Goal: Task Accomplishment & Management: Manage account settings

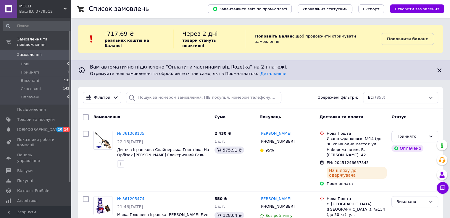
scroll to position [16, 0]
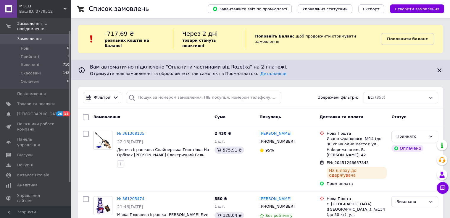
drag, startPoint x: 70, startPoint y: 29, endPoint x: 69, endPoint y: 42, distance: 12.7
click at [69, 42] on div at bounding box center [70, 106] width 2 height 151
drag, startPoint x: 69, startPoint y: 42, endPoint x: 32, endPoint y: 190, distance: 153.0
click at [71, 83] on div "Замовлення та повідомлення Замовлення 0 Нові 0 Прийняті 1 Виконані 710 Скасован…" at bounding box center [35, 112] width 71 height 189
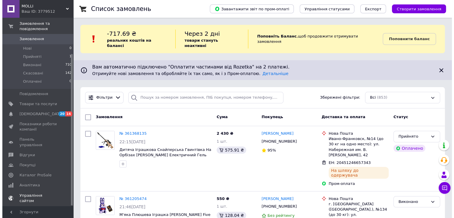
scroll to position [45, 0]
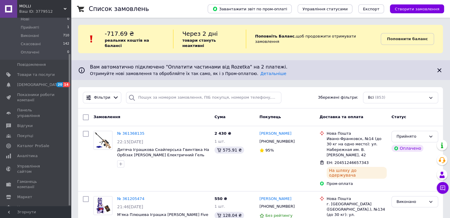
click at [69, 83] on div at bounding box center [70, 129] width 2 height 151
drag, startPoint x: 70, startPoint y: 63, endPoint x: 70, endPoint y: 97, distance: 34.6
click at [70, 97] on div "Замовлення та повідомлення Замовлення 0 Нові 0 Прийняті 1 Виконані 710 Скасован…" at bounding box center [35, 112] width 71 height 189
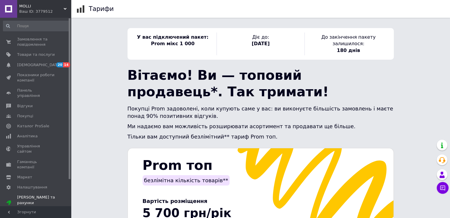
drag, startPoint x: 69, startPoint y: 81, endPoint x: 69, endPoint y: -5, distance: 86.0
click at [69, 0] on html "MOLLI Ваш ID: 3779512 Сайт MOLLI Кабінет покупця Перевірити стан системи Сторін…" at bounding box center [225, 214] width 450 height 428
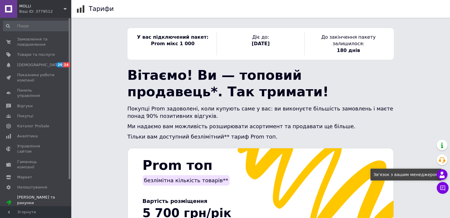
click at [442, 173] on use at bounding box center [441, 175] width 5 height 6
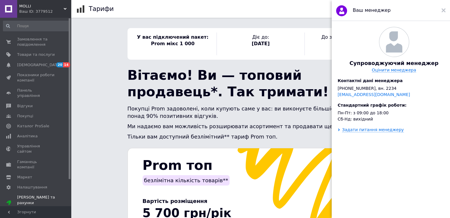
click at [69, 76] on div at bounding box center [70, 98] width 2 height 161
click at [69, 75] on div at bounding box center [70, 98] width 2 height 161
click at [64, 7] on icon at bounding box center [65, 8] width 3 height 3
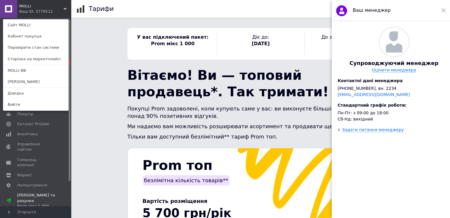
click at [64, 7] on icon at bounding box center [65, 8] width 3 height 3
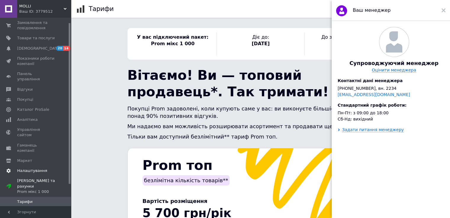
scroll to position [31, 0]
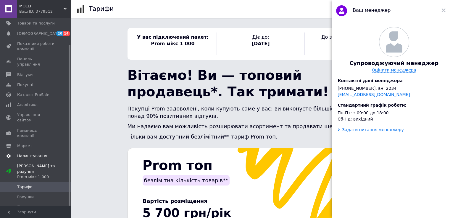
drag, startPoint x: 69, startPoint y: 109, endPoint x: 70, endPoint y: 143, distance: 34.0
click at [70, 143] on div "Замовлення та повідомлення 0 0 Товари та послуги Сповіщення 20 14 Показники роб…" at bounding box center [35, 112] width 71 height 189
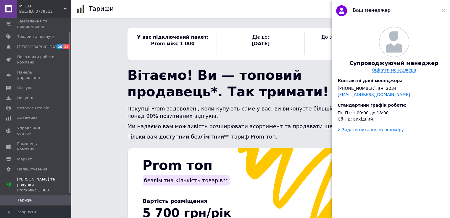
scroll to position [16, 0]
drag, startPoint x: 70, startPoint y: 136, endPoint x: 70, endPoint y: 123, distance: 13.0
click at [70, 123] on div at bounding box center [70, 113] width 2 height 161
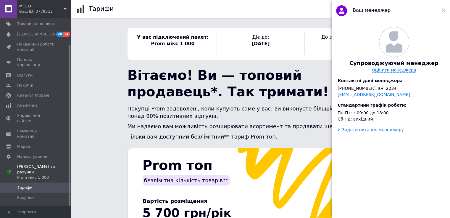
scroll to position [31, 0]
drag, startPoint x: 70, startPoint y: 98, endPoint x: 69, endPoint y: 130, distance: 31.9
click at [69, 130] on div at bounding box center [70, 125] width 2 height 161
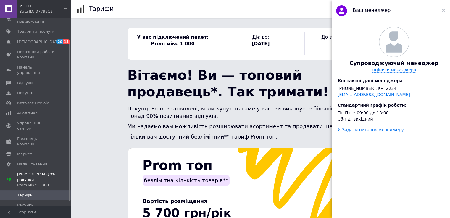
drag, startPoint x: 69, startPoint y: 130, endPoint x: 69, endPoint y: 121, distance: 9.8
click at [69, 121] on div at bounding box center [70, 120] width 2 height 161
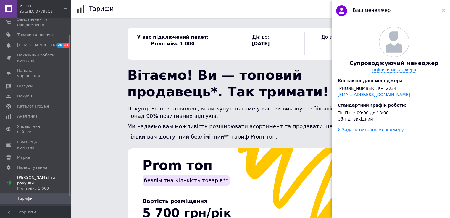
scroll to position [0, 0]
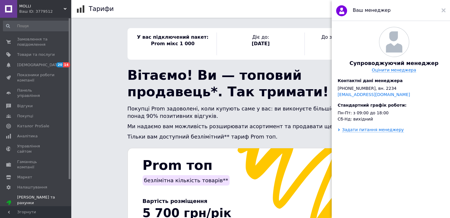
drag, startPoint x: 70, startPoint y: 79, endPoint x: 70, endPoint y: 42, distance: 36.7
click at [70, 42] on div at bounding box center [70, 98] width 2 height 161
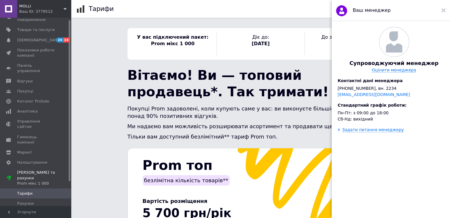
scroll to position [31, 0]
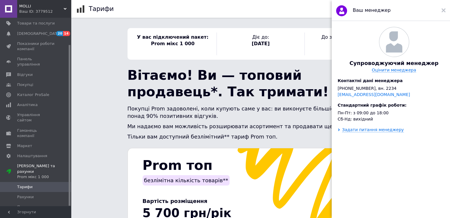
drag, startPoint x: 69, startPoint y: 59, endPoint x: 69, endPoint y: 140, distance: 81.0
click at [69, 140] on div at bounding box center [70, 125] width 2 height 161
click at [28, 153] on span "Налаштування" at bounding box center [32, 155] width 30 height 5
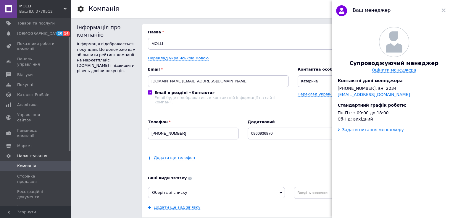
click at [118, 95] on div "Інформація про компанію Інформація відображається покупцям. Це допоможе вам збі…" at bounding box center [106, 157] width 59 height 266
click at [444, 11] on use at bounding box center [443, 10] width 4 height 4
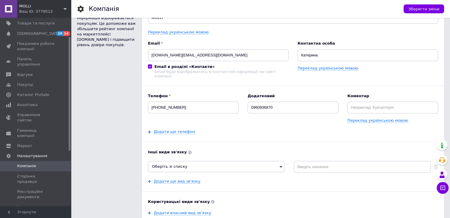
scroll to position [28, 0]
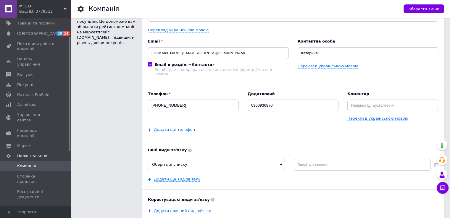
click at [66, 9] on icon at bounding box center [65, 8] width 3 height 3
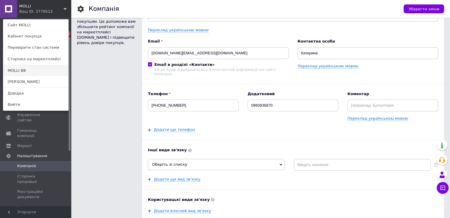
click at [21, 70] on link "MOLLI BB" at bounding box center [35, 70] width 65 height 11
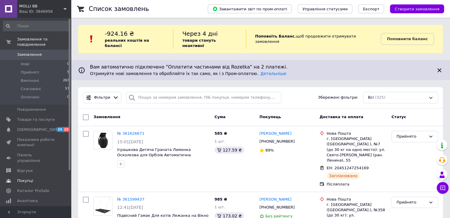
scroll to position [45, 0]
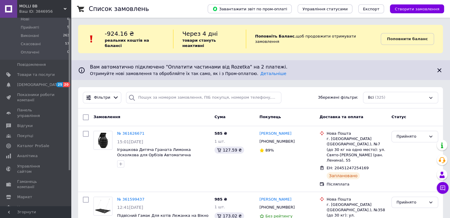
drag, startPoint x: 69, startPoint y: 85, endPoint x: 71, endPoint y: 149, distance: 63.3
click at [23, 205] on span "Налаштування" at bounding box center [32, 207] width 30 height 5
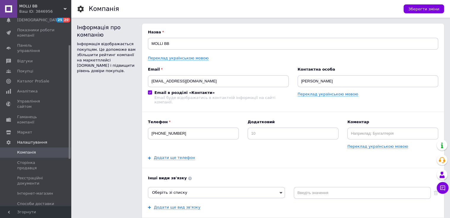
click at [36, 6] on span "MOLLI BB" at bounding box center [41, 6] width 44 height 5
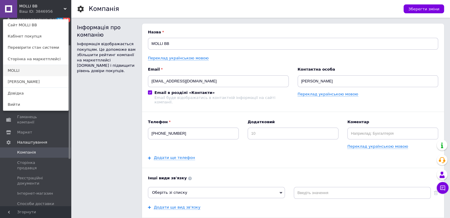
click at [14, 69] on link "MOLLI" at bounding box center [35, 70] width 65 height 11
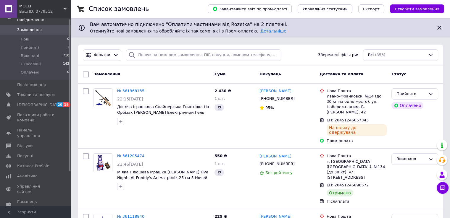
scroll to position [45, 0]
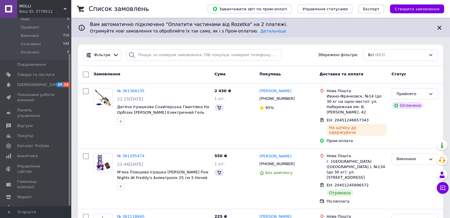
drag, startPoint x: 69, startPoint y: 61, endPoint x: 69, endPoint y: 113, distance: 52.0
click at [69, 113] on div at bounding box center [70, 129] width 2 height 151
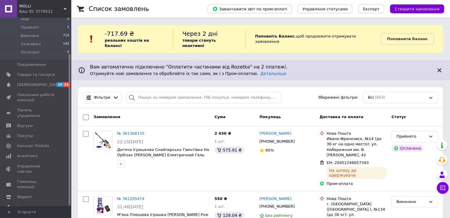
click at [28, 205] on span "Налаштування" at bounding box center [32, 207] width 30 height 5
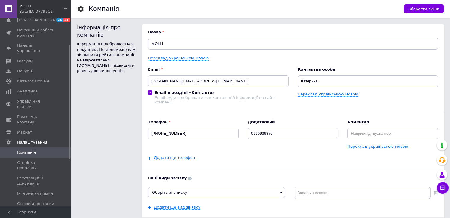
click at [69, 6] on div "MOLLI Ваш ID: 3779512" at bounding box center [44, 9] width 54 height 18
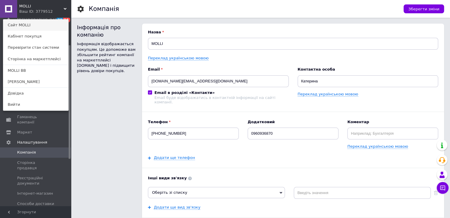
click at [26, 28] on link "Сайт MOLLI" at bounding box center [35, 25] width 65 height 11
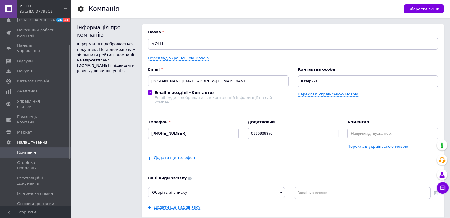
click at [41, 15] on div "MOLLI Ваш ID: 3779512" at bounding box center [44, 9] width 54 height 18
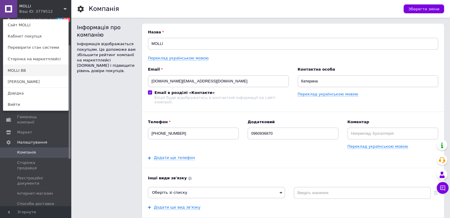
click at [18, 71] on link "MOLLI BB" at bounding box center [35, 70] width 65 height 11
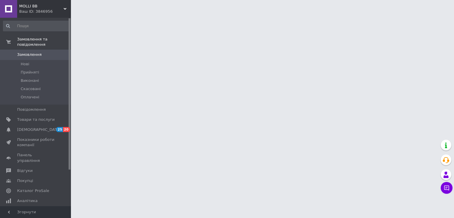
drag, startPoint x: 0, startPoint y: 0, endPoint x: 70, endPoint y: 59, distance: 91.4
click at [70, 59] on div at bounding box center [70, 93] width 2 height 151
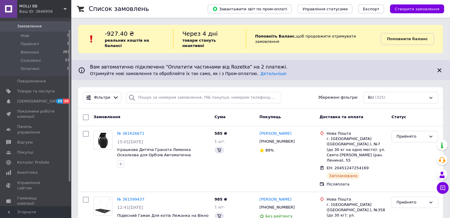
scroll to position [45, 0]
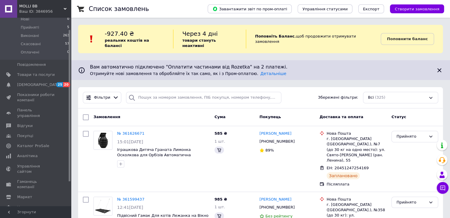
drag, startPoint x: 70, startPoint y: 59, endPoint x: 71, endPoint y: 98, distance: 39.3
click at [27, 205] on span "Налаштування" at bounding box center [32, 207] width 30 height 5
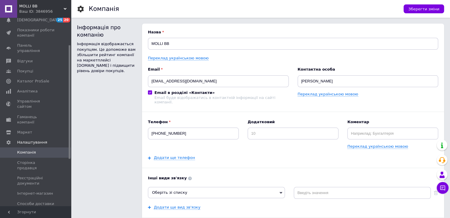
click at [66, 9] on icon at bounding box center [65, 8] width 3 height 3
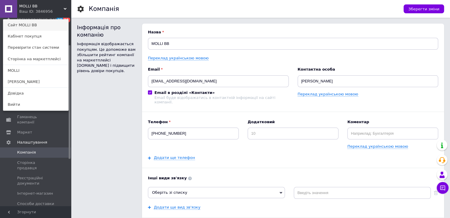
click at [25, 28] on link "Сайт MOLLI BB" at bounding box center [35, 25] width 65 height 11
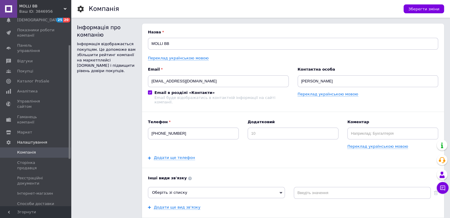
click at [55, 10] on div "Ваш ID: 3846956" at bounding box center [45, 11] width 52 height 5
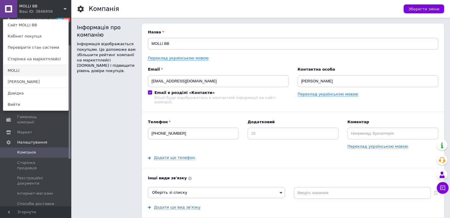
click at [19, 74] on link "MOLLI" at bounding box center [35, 70] width 65 height 11
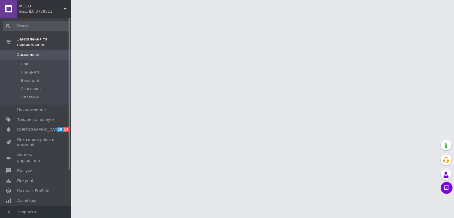
click at [65, 9] on use at bounding box center [65, 9] width 3 height 2
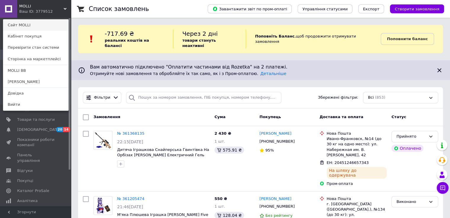
click at [29, 27] on link "Сайт MOLLI" at bounding box center [35, 25] width 65 height 11
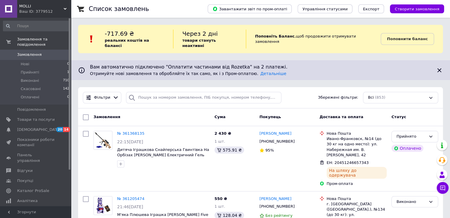
drag, startPoint x: 70, startPoint y: 63, endPoint x: 72, endPoint y: 25, distance: 37.9
click at [67, 10] on div "Ваш ID: 3779512" at bounding box center [45, 11] width 52 height 5
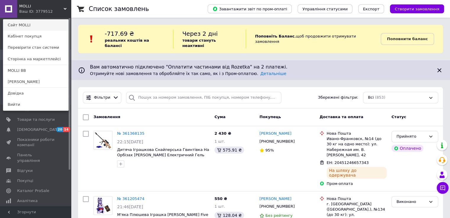
click at [16, 27] on link "Сайт MOLLI" at bounding box center [35, 25] width 65 height 11
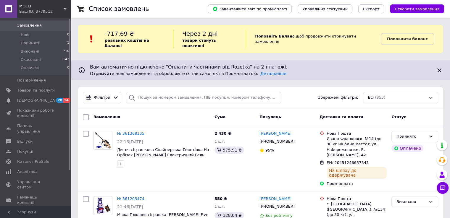
scroll to position [45, 0]
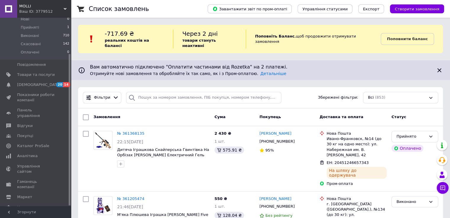
drag, startPoint x: 69, startPoint y: 65, endPoint x: 69, endPoint y: 111, distance: 45.2
click at [69, 111] on div at bounding box center [70, 129] width 2 height 151
click at [30, 205] on span "Налаштування" at bounding box center [32, 207] width 30 height 5
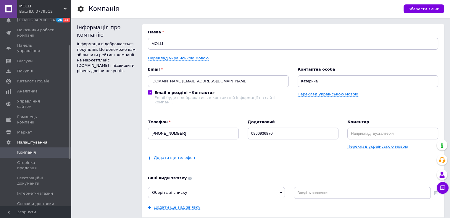
click at [150, 90] on input "Email в розділі «Контакти» Email буде відображатись в контактній інформації на …" at bounding box center [150, 92] width 4 height 4
click at [149, 92] on input "Email в розділі «Контакти» Email буде відображатись в контактній інформації на …" at bounding box center [150, 92] width 4 height 4
checkbox input "true"
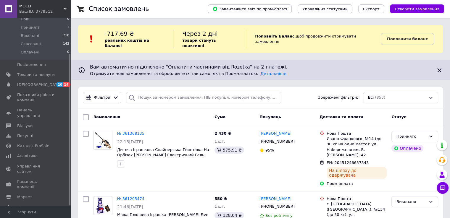
click at [184, 8] on div "Список замовлень" at bounding box center [142, 9] width 107 height 18
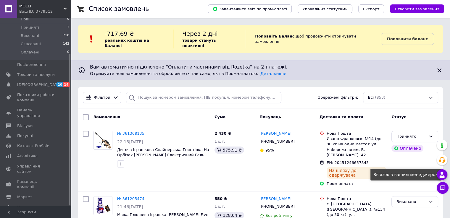
click at [440, 174] on use at bounding box center [441, 175] width 5 height 6
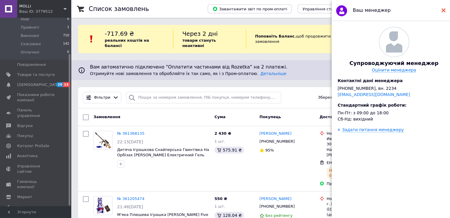
click at [443, 12] on div at bounding box center [443, 10] width 4 height 12
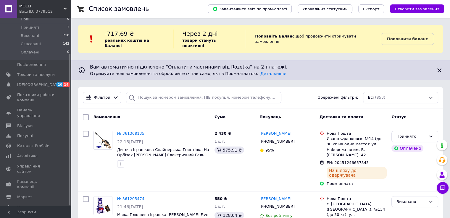
click at [64, 9] on use at bounding box center [65, 9] width 3 height 2
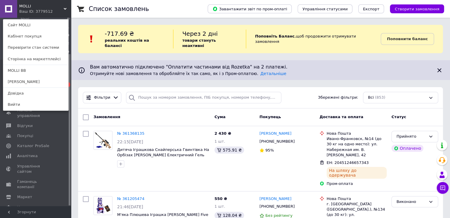
click at [64, 9] on use at bounding box center [65, 9] width 3 height 2
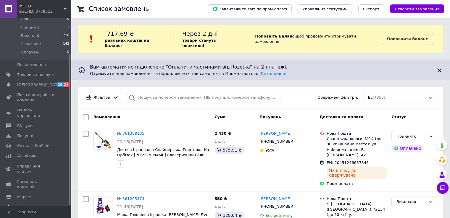
click at [30, 205] on span "Налаштування" at bounding box center [32, 207] width 30 height 5
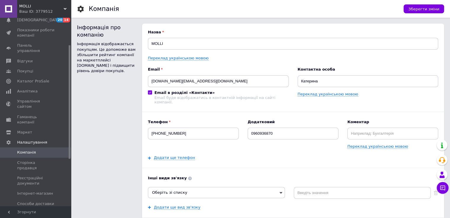
click at [66, 9] on use at bounding box center [65, 9] width 3 height 2
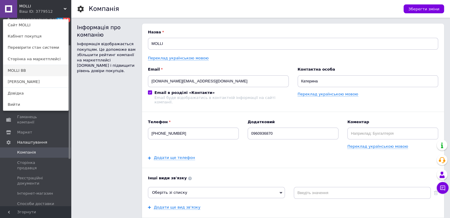
click at [20, 70] on link "MOLLI BB" at bounding box center [35, 70] width 65 height 11
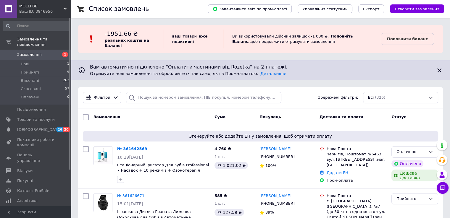
drag, startPoint x: 69, startPoint y: 53, endPoint x: 70, endPoint y: 21, distance: 31.6
click at [70, 21] on div at bounding box center [70, 93] width 2 height 151
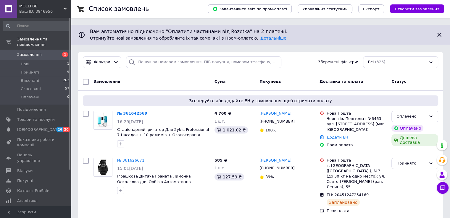
scroll to position [30, 0]
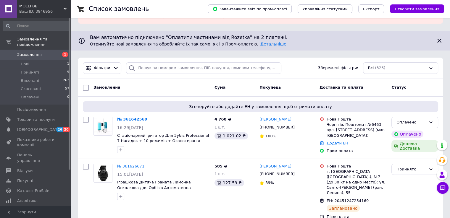
click at [260, 45] on link "Детальніше" at bounding box center [273, 44] width 26 height 5
click at [135, 120] on link "№ 361642569" at bounding box center [132, 119] width 30 height 4
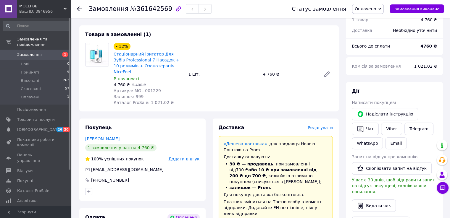
scroll to position [208, 0]
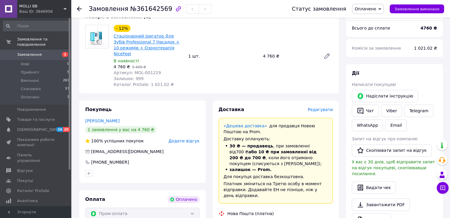
click at [148, 44] on link "Стаціонарний іригатор Для Зубів Professional 7 Насадок + 10 режимів + Озонотера…" at bounding box center [147, 45] width 66 height 22
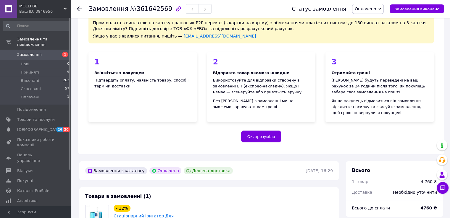
scroll to position [0, 0]
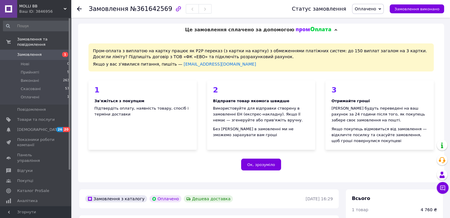
click at [64, 7] on div "MOLLI BB Ваш ID: 3846956" at bounding box center [44, 9] width 54 height 18
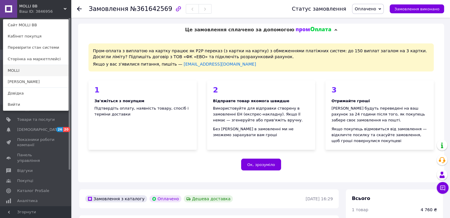
click at [22, 69] on link "MOLLI" at bounding box center [35, 70] width 65 height 11
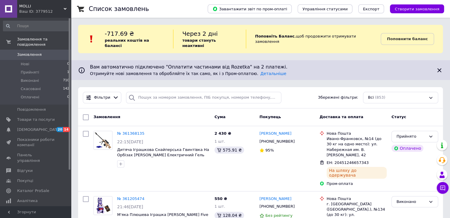
click at [31, 6] on span "MOLLI" at bounding box center [41, 6] width 44 height 5
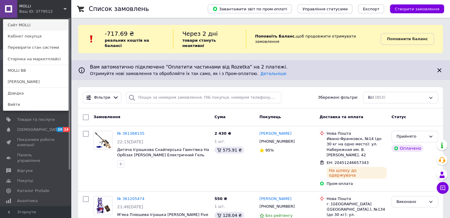
click at [27, 27] on link "Сайт MOLLI" at bounding box center [35, 25] width 65 height 11
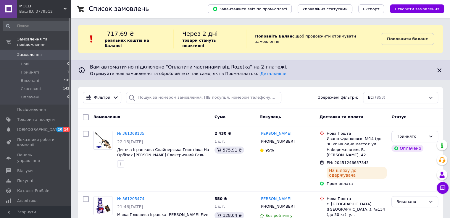
click at [31, 7] on span "MOLLI" at bounding box center [41, 6] width 44 height 5
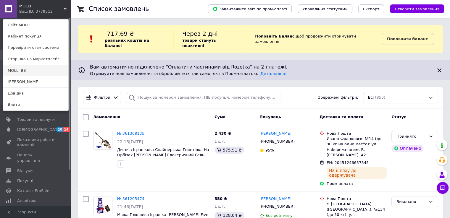
click at [20, 74] on link "MOLLI BB" at bounding box center [35, 70] width 65 height 11
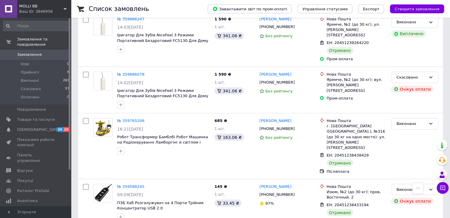
scroll to position [1051, 0]
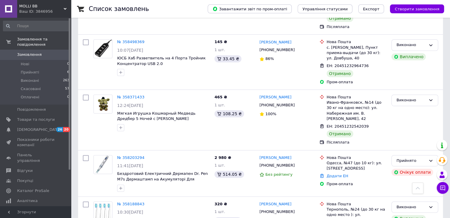
scroll to position [343, 0]
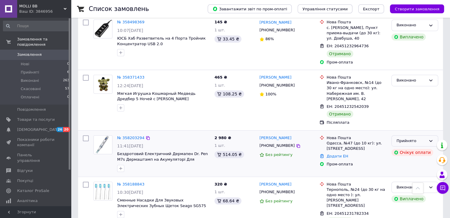
click at [404, 135] on div "Прийнято" at bounding box center [414, 141] width 47 height 12
click at [406, 148] on li "Виконано" at bounding box center [414, 153] width 46 height 11
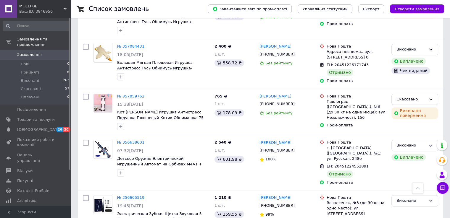
scroll to position [953, 0]
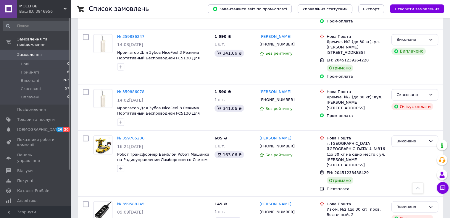
scroll to position [1051, 0]
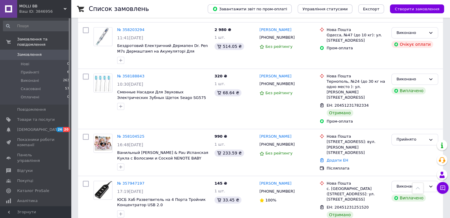
scroll to position [478, 0]
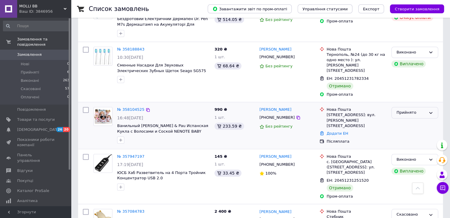
click at [404, 110] on div "Прийнято" at bounding box center [411, 113] width 30 height 6
click at [411, 120] on li "Виконано" at bounding box center [414, 125] width 46 height 11
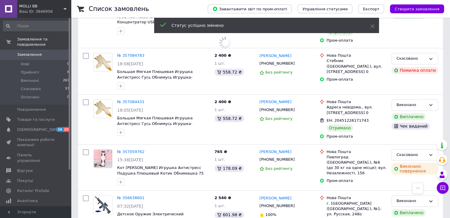
scroll to position [953, 0]
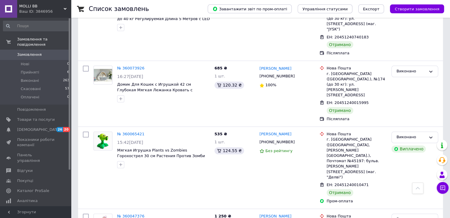
scroll to position [1051, 0]
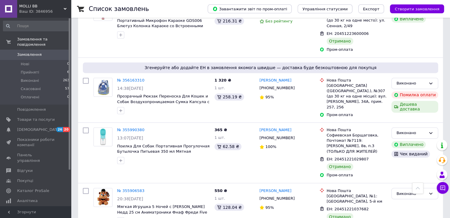
scroll to position [953, 0]
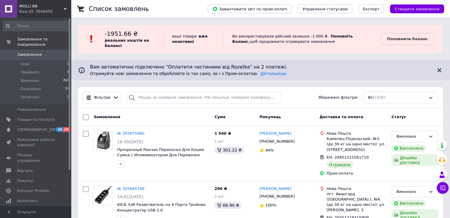
click at [43, 10] on div "Ваш ID: 3846956" at bounding box center [45, 11] width 52 height 5
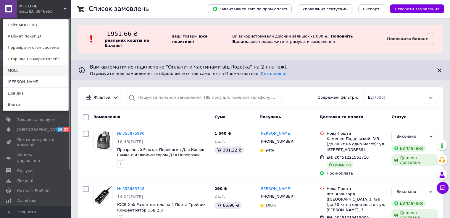
click at [22, 71] on link "MOLLI" at bounding box center [35, 70] width 65 height 11
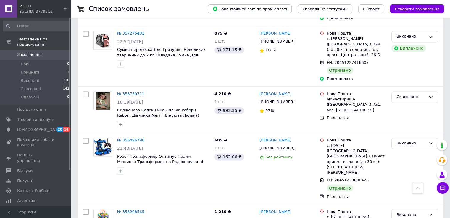
scroll to position [982, 0]
